Goal: Information Seeking & Learning: Learn about a topic

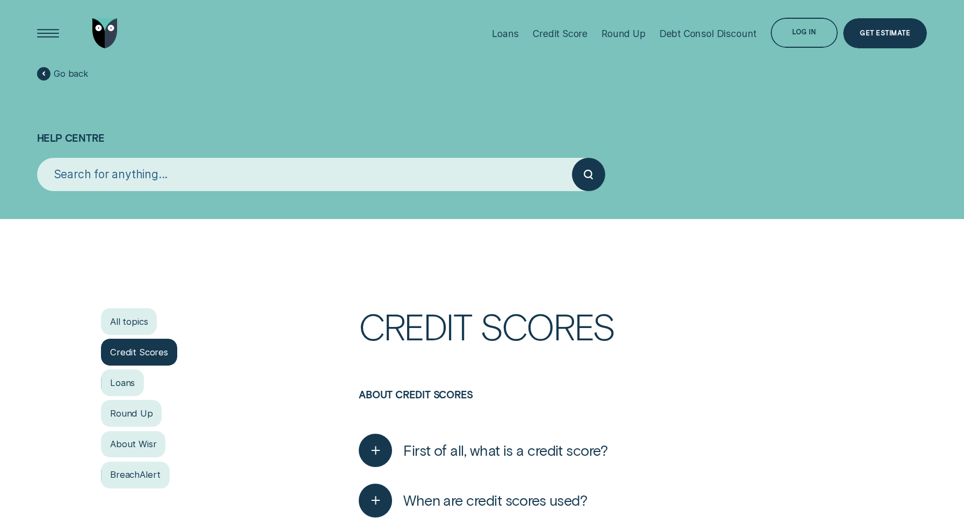
drag, startPoint x: 642, startPoint y: 375, endPoint x: 503, endPoint y: 350, distance: 140.3
